Goal: Task Accomplishment & Management: Complete application form

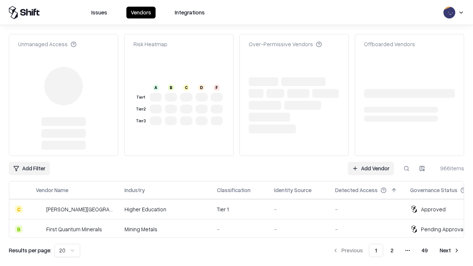
click at [371, 162] on link "Add Vendor" at bounding box center [371, 168] width 46 height 13
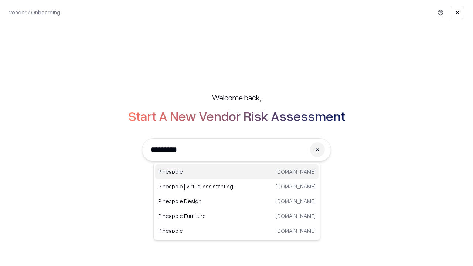
click at [237, 172] on div "Pineapple [DOMAIN_NAME]" at bounding box center [236, 171] width 163 height 15
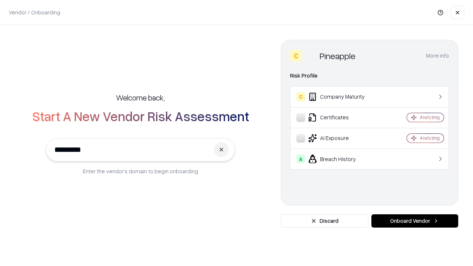
type input "*********"
click at [415, 221] on button "Onboard Vendor" at bounding box center [414, 220] width 87 height 13
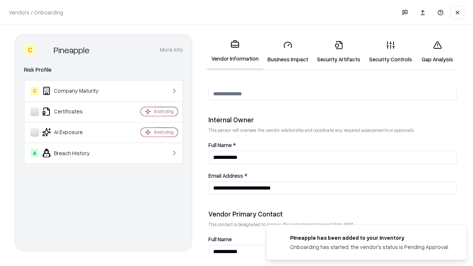
scroll to position [383, 0]
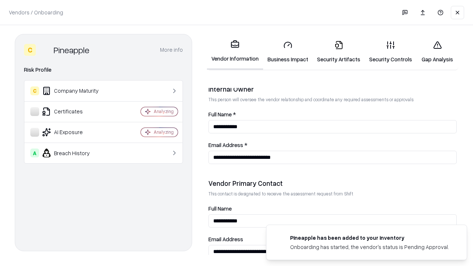
click at [288, 52] on link "Business Impact" at bounding box center [288, 52] width 50 height 34
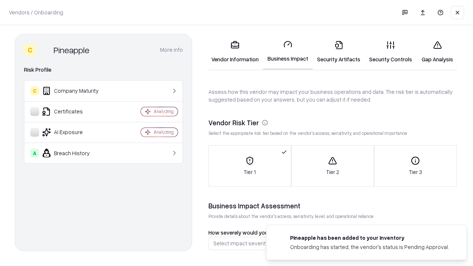
click at [339, 52] on link "Security Artifacts" at bounding box center [339, 52] width 52 height 34
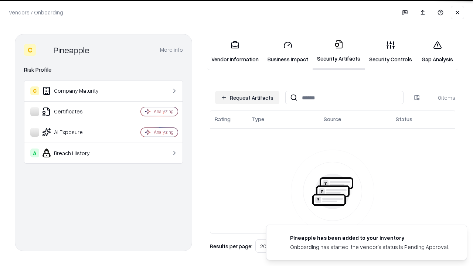
click at [247, 98] on button "Request Artifacts" at bounding box center [247, 97] width 64 height 13
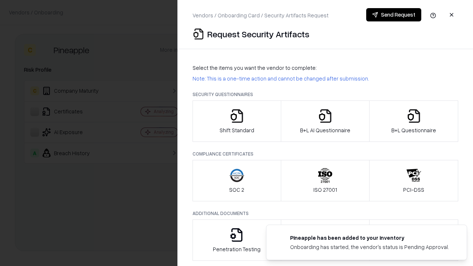
click at [237, 121] on icon "button" at bounding box center [237, 116] width 15 height 15
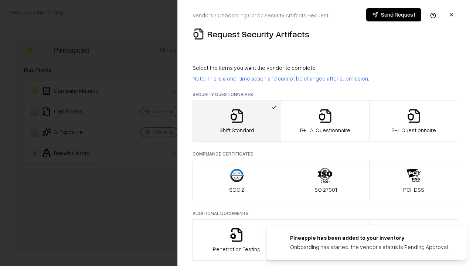
click at [394, 15] on button "Send Request" at bounding box center [393, 14] width 55 height 13
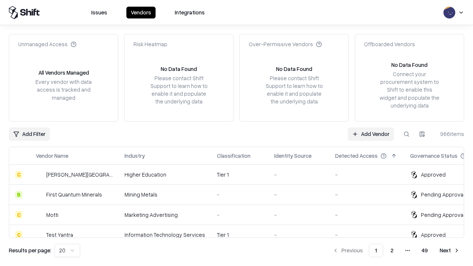
click at [407, 134] on button at bounding box center [406, 134] width 13 height 13
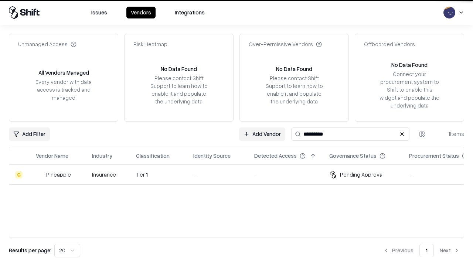
type input "*********"
click at [241, 174] on div "-" at bounding box center [217, 175] width 49 height 8
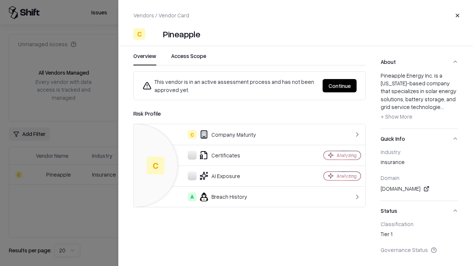
click at [340, 86] on button "Continue" at bounding box center [340, 85] width 34 height 13
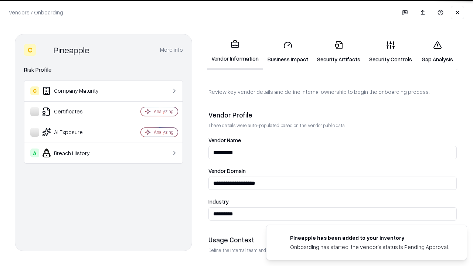
click at [339, 52] on link "Security Artifacts" at bounding box center [339, 52] width 52 height 34
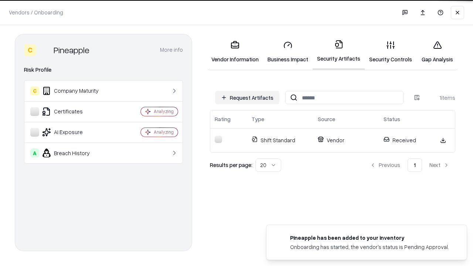
click at [437, 52] on link "Gap Analysis" at bounding box center [438, 52] width 42 height 34
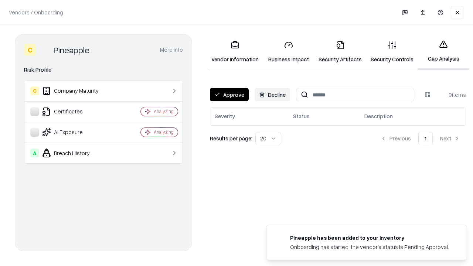
click at [229, 95] on button "Approve" at bounding box center [229, 94] width 39 height 13
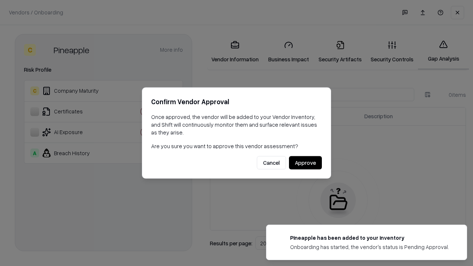
click at [305, 163] on button "Approve" at bounding box center [305, 162] width 33 height 13
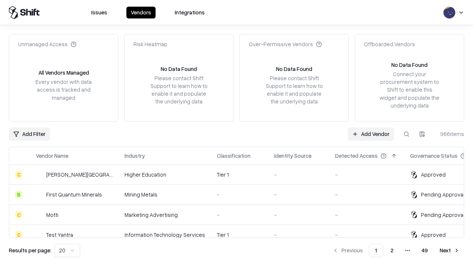
type input "*********"
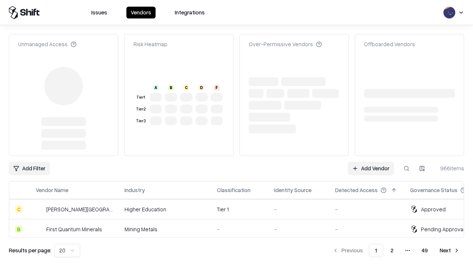
click at [371, 162] on link "Add Vendor" at bounding box center [371, 168] width 46 height 13
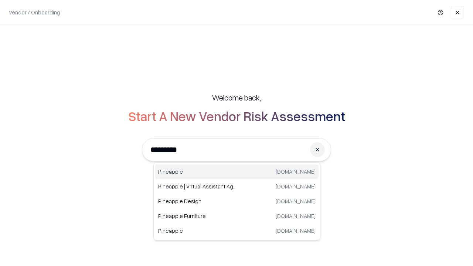
click at [237, 172] on div "Pineapple [DOMAIN_NAME]" at bounding box center [236, 171] width 163 height 15
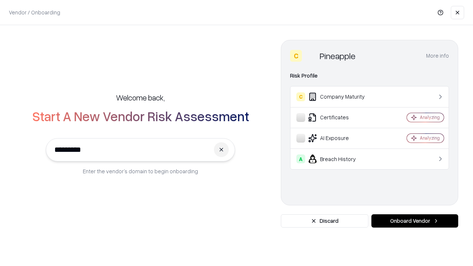
type input "*********"
click at [415, 221] on button "Onboard Vendor" at bounding box center [414, 220] width 87 height 13
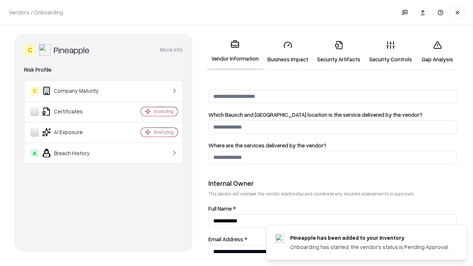
scroll to position [383, 0]
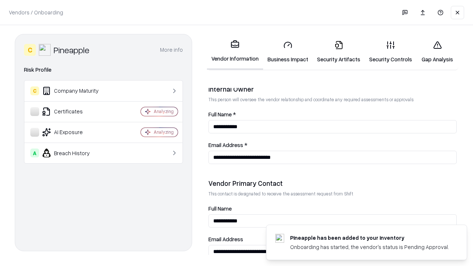
click at [437, 52] on link "Gap Analysis" at bounding box center [438, 52] width 42 height 34
